Goal: Transaction & Acquisition: Purchase product/service

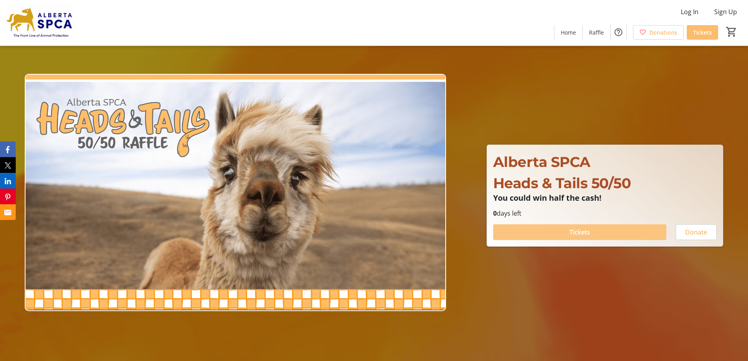
click at [566, 230] on span at bounding box center [579, 232] width 173 height 19
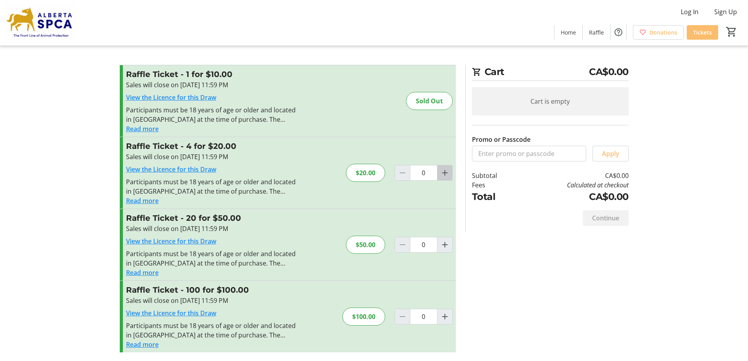
click at [444, 174] on mat-icon "Increment by one" at bounding box center [444, 172] width 9 height 9
type input "1"
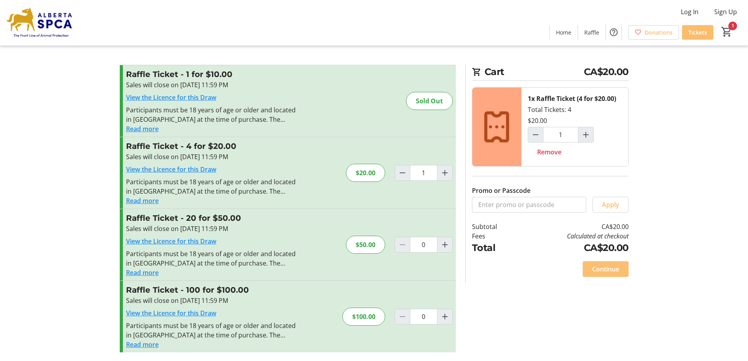
click at [594, 266] on span "Continue" at bounding box center [605, 268] width 27 height 9
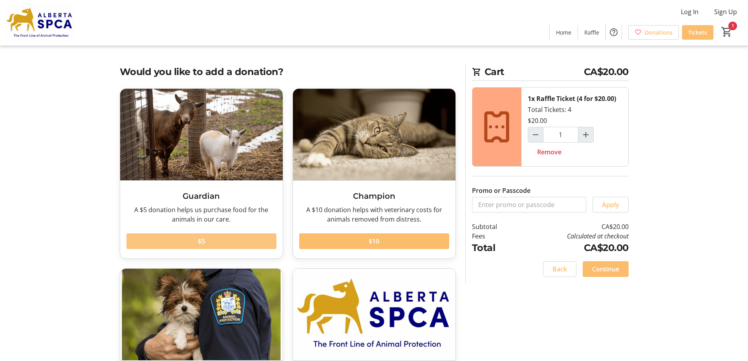
click at [201, 240] on span "$5" at bounding box center [201, 240] width 7 height 9
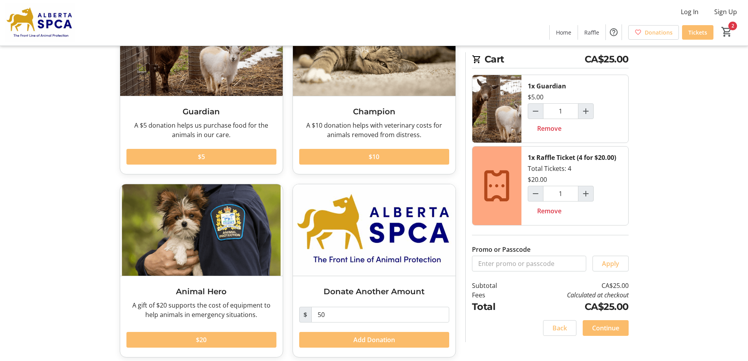
scroll to position [90, 0]
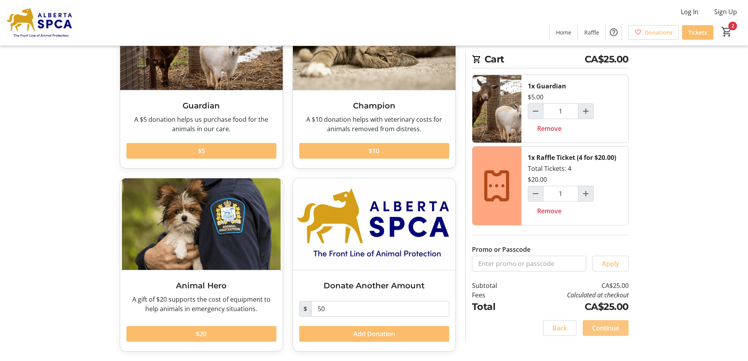
click at [604, 330] on span "Continue" at bounding box center [605, 327] width 27 height 9
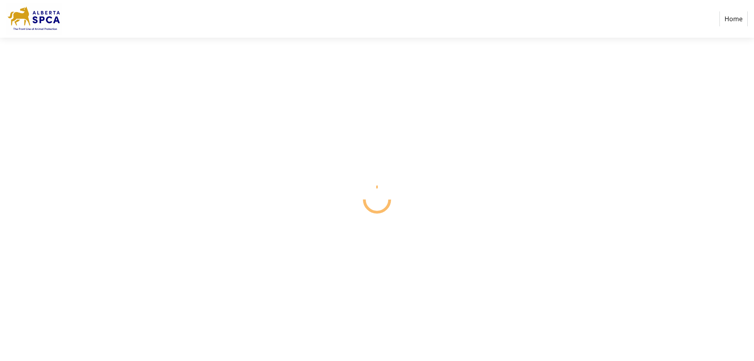
select select "CA"
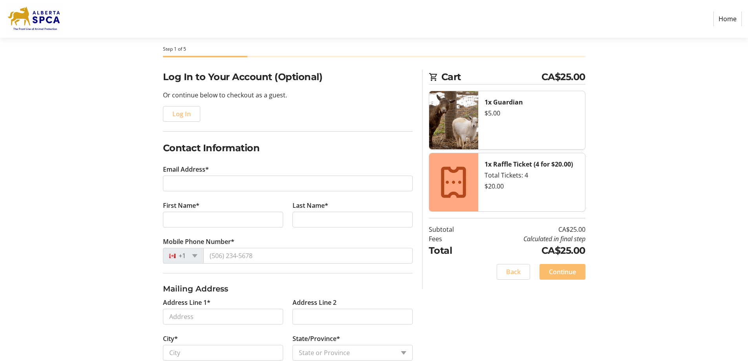
scroll to position [79, 0]
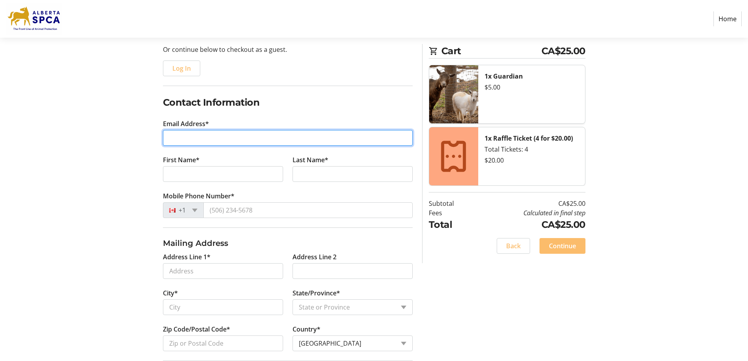
click at [183, 140] on input "Email Address*" at bounding box center [288, 138] width 250 height 16
type input "[EMAIL_ADDRESS][PERSON_NAME][DOMAIN_NAME]"
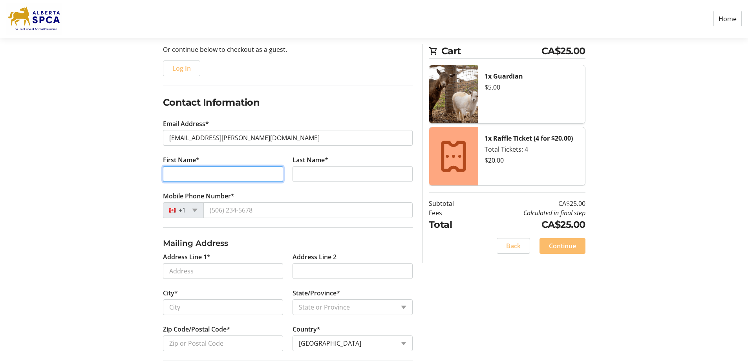
type input "[PERSON_NAME]"
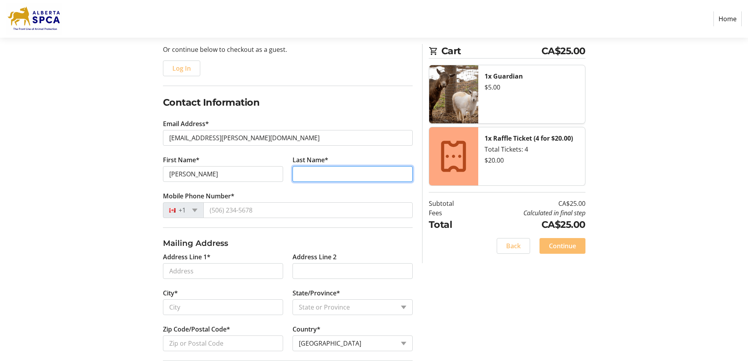
type input "[PERSON_NAME]"
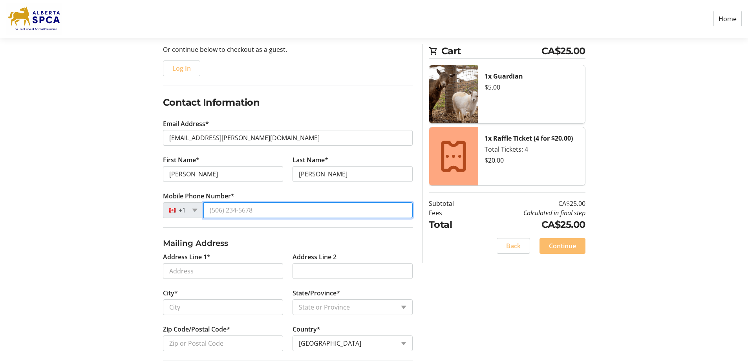
type input "[PHONE_NUMBER]"
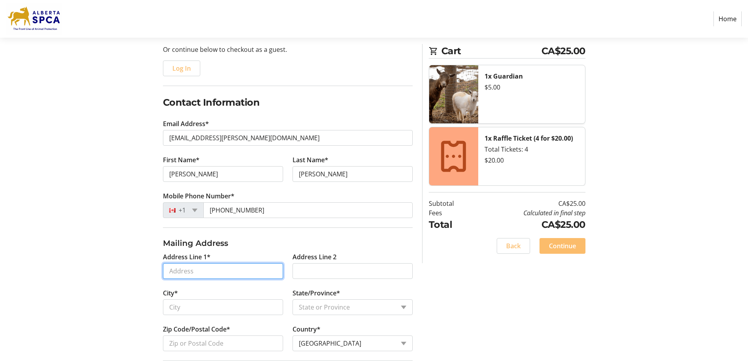
type input "[STREET_ADDRESS]"
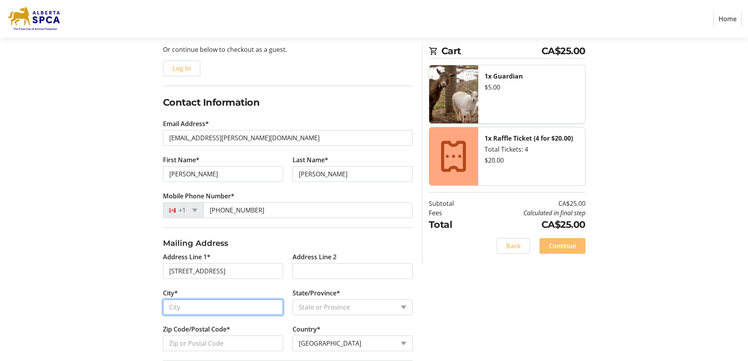
type input "[GEOGRAPHIC_DATA]"
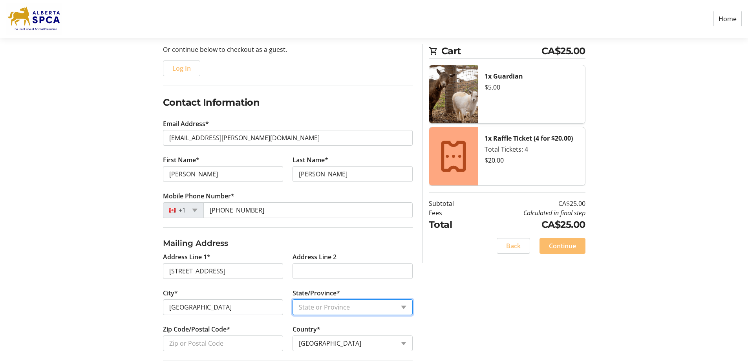
select select "AB"
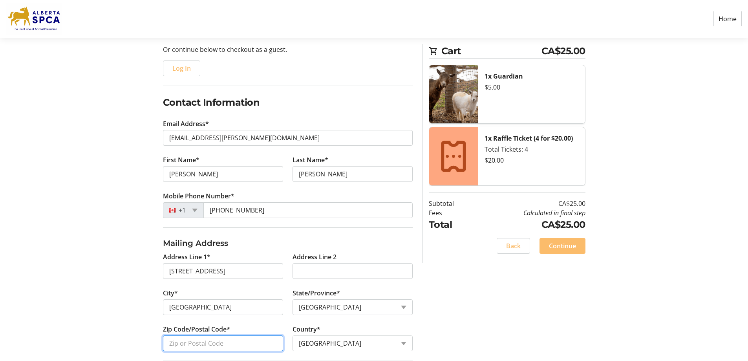
type input "T5T1Z1"
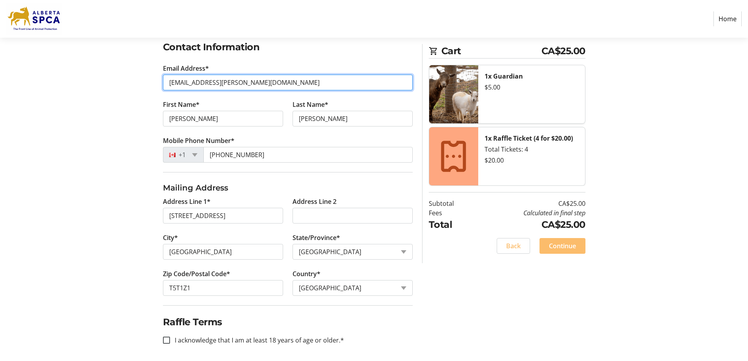
scroll to position [137, 0]
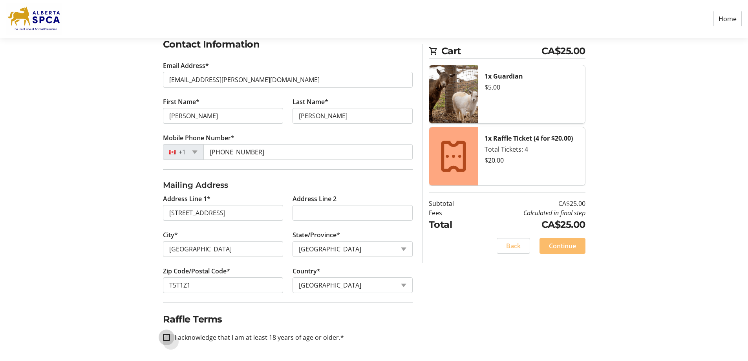
click at [166, 336] on input "I acknowledge that I am at least 18 years of age or older.*" at bounding box center [166, 337] width 7 height 7
checkbox input "true"
click at [565, 242] on span "Continue" at bounding box center [562, 245] width 27 height 9
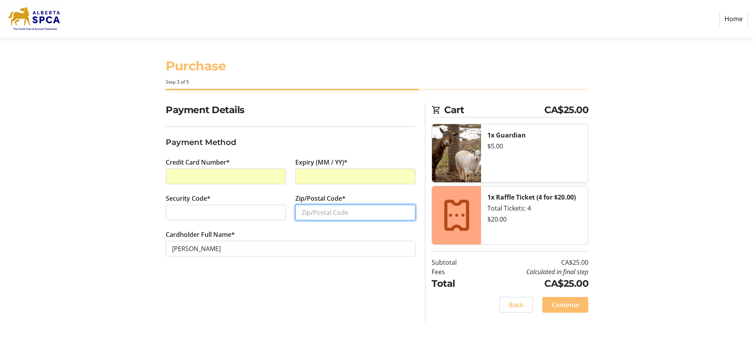
click at [305, 214] on input "Zip/Postal Code*" at bounding box center [355, 213] width 120 height 16
click at [313, 215] on input "Zip/Postal Code*" at bounding box center [355, 213] width 120 height 16
type input "T5T 1Z1"
click at [268, 263] on tr-form-field "Cardholder Full Name* [PERSON_NAME]" at bounding box center [291, 248] width 250 height 36
click at [560, 305] on span "Continue" at bounding box center [565, 304] width 27 height 9
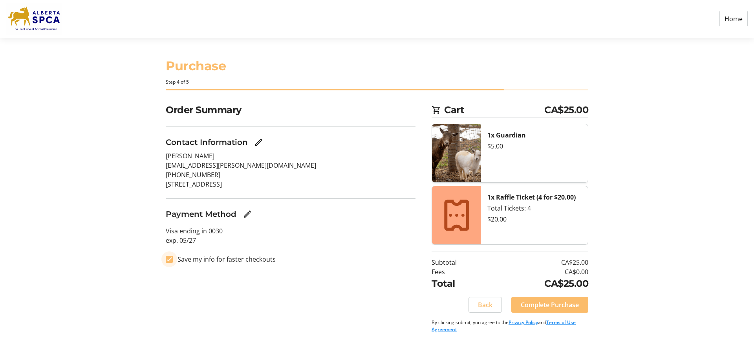
click at [167, 260] on input "Save my info for faster checkouts" at bounding box center [169, 259] width 7 height 7
checkbox input "false"
click at [550, 307] on span "Complete Purchase" at bounding box center [550, 304] width 58 height 9
